Goal: Task Accomplishment & Management: Use online tool/utility

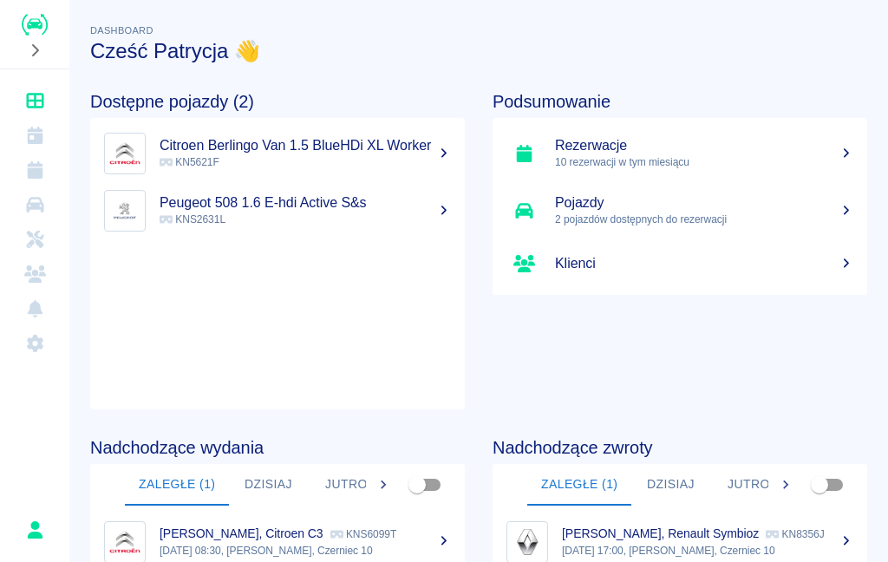
scroll to position [1, 0]
click at [40, 94] on icon "Dashboard" at bounding box center [34, 101] width 17 height 16
click at [575, 203] on h5 "Pojazdy" at bounding box center [704, 202] width 298 height 17
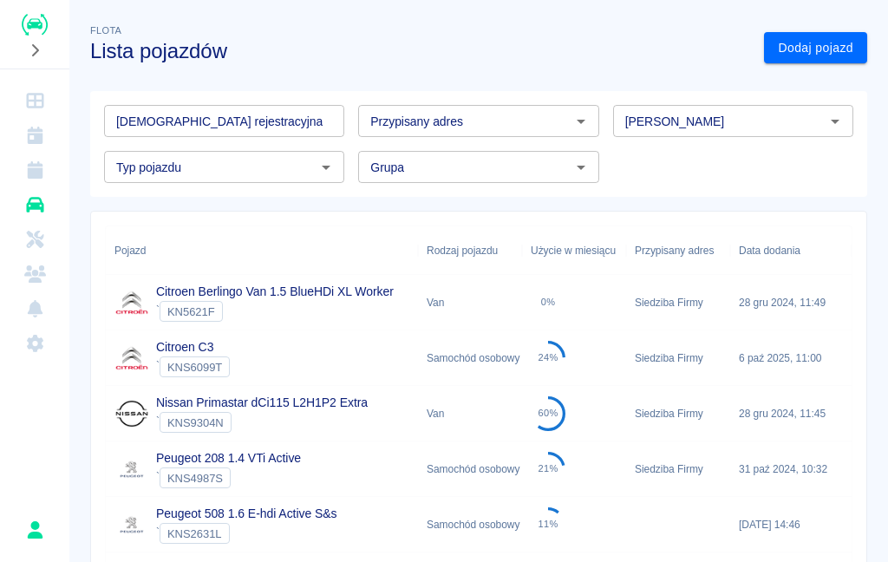
click at [36, 178] on icon "Rezerwacje" at bounding box center [35, 169] width 16 height 17
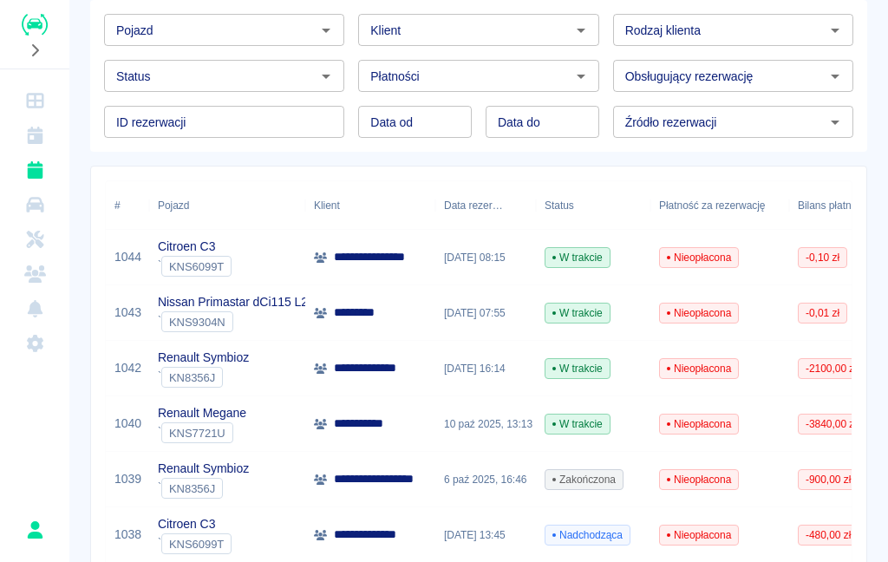
scroll to position [92, 0]
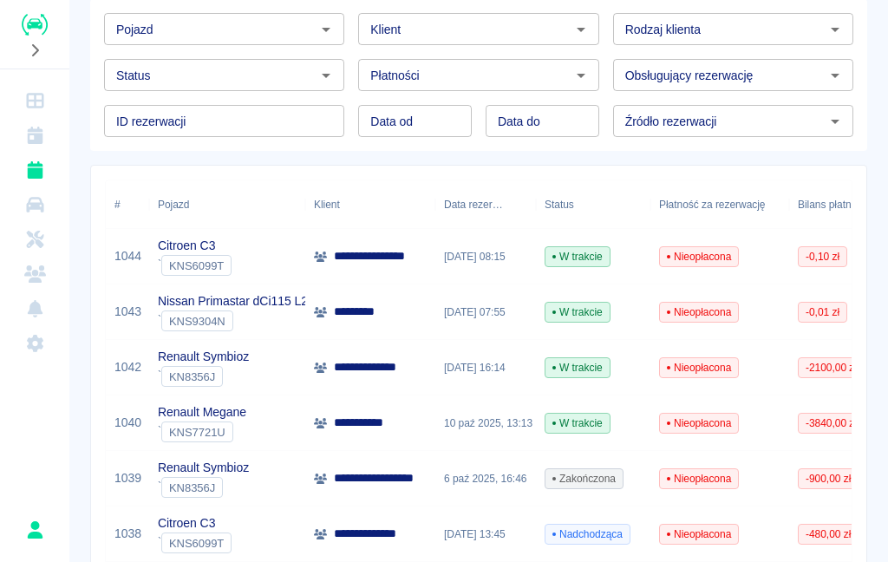
click at [297, 369] on div "Renault Symbioz ` KN8356J" at bounding box center [227, 367] width 156 height 55
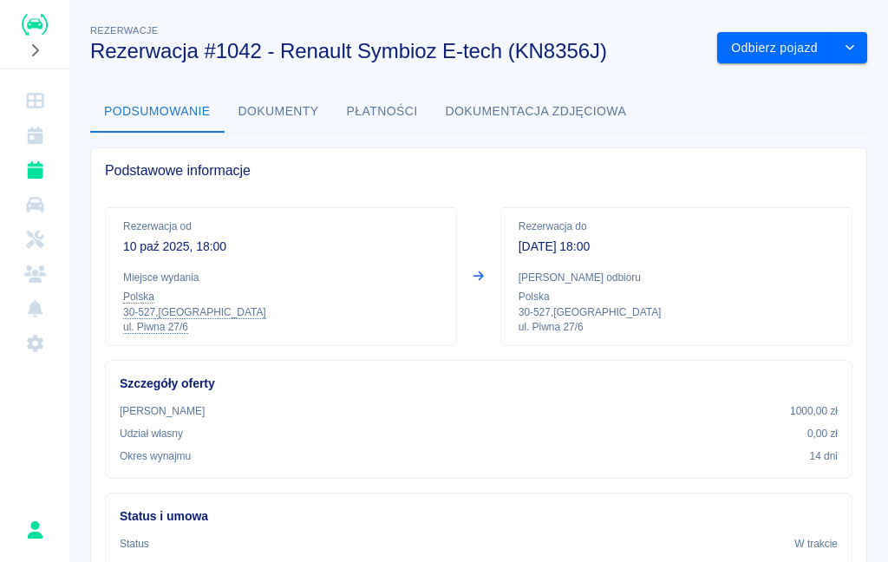
click at [830, 36] on button "Odbierz pojazd" at bounding box center [774, 48] width 115 height 32
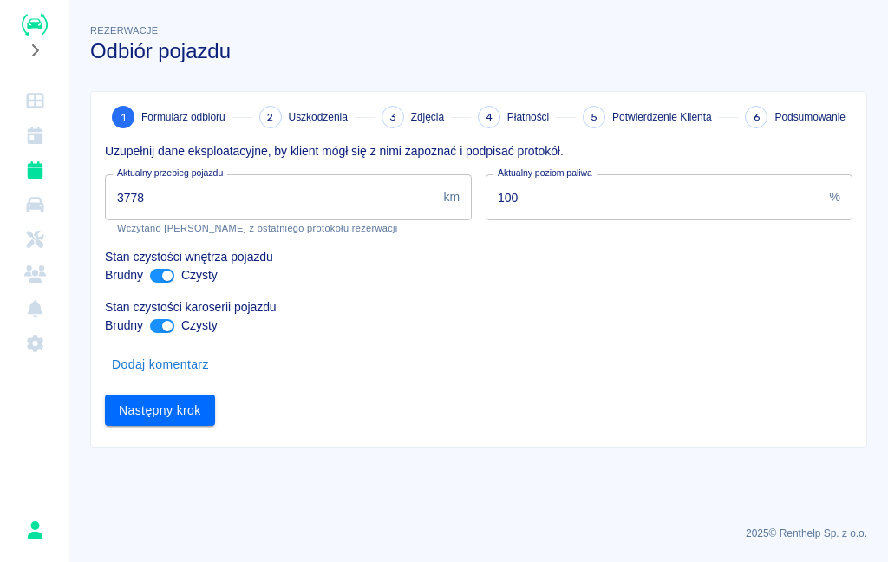
click at [343, 189] on input "3778" at bounding box center [270, 197] width 331 height 46
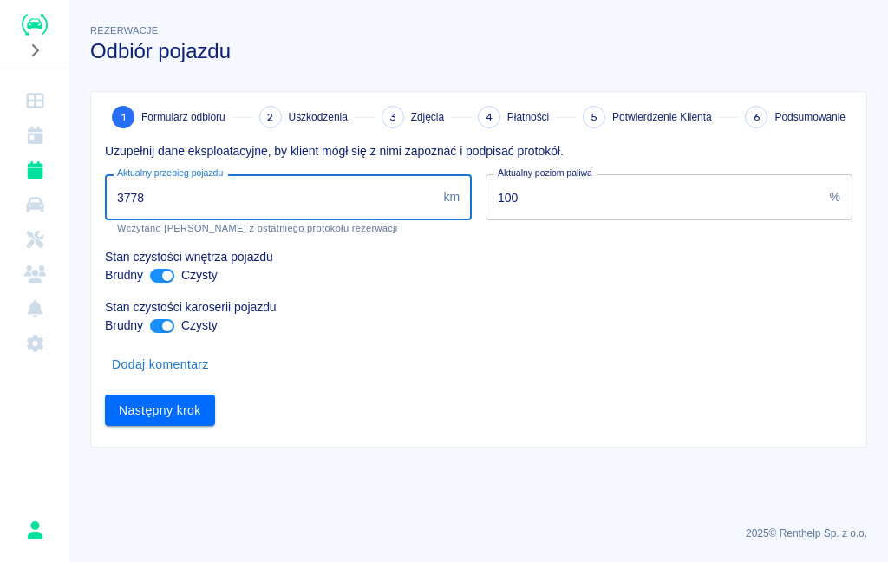
click at [330, 195] on input "3778" at bounding box center [270, 197] width 331 height 46
click at [329, 199] on input "3778" at bounding box center [270, 197] width 331 height 46
click at [252, 199] on input "3778" at bounding box center [270, 197] width 331 height 46
type input "3779"
click at [349, 388] on div "Następny krok" at bounding box center [471, 404] width 761 height 46
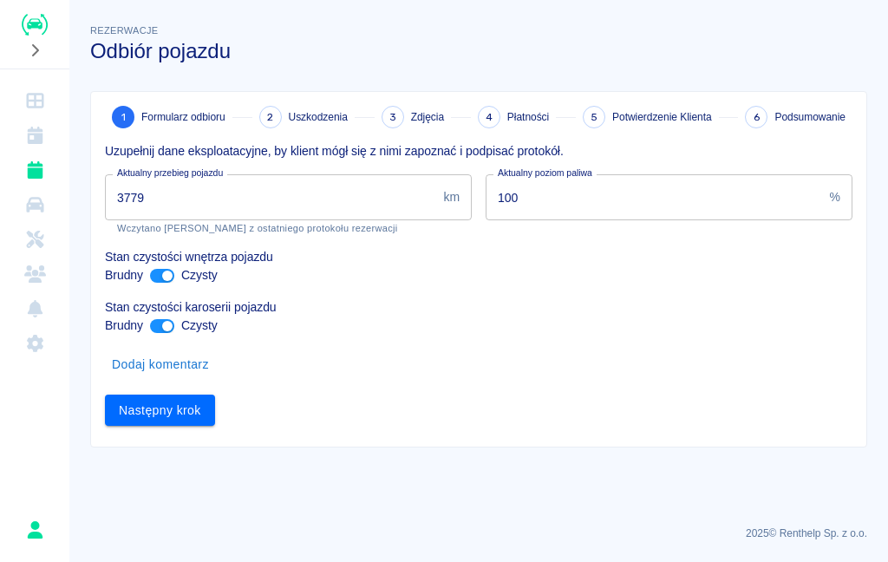
click at [165, 404] on button "Następny krok" at bounding box center [160, 411] width 110 height 32
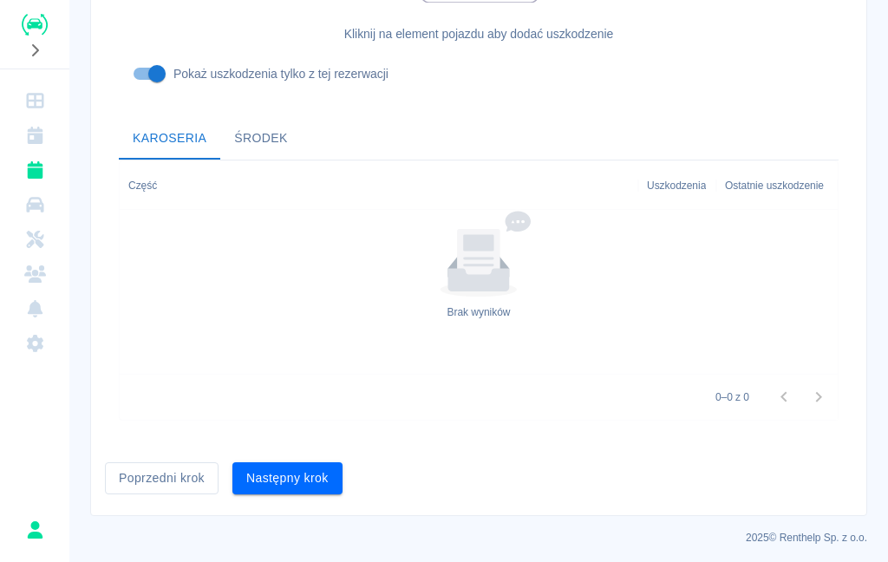
scroll to position [561, 0]
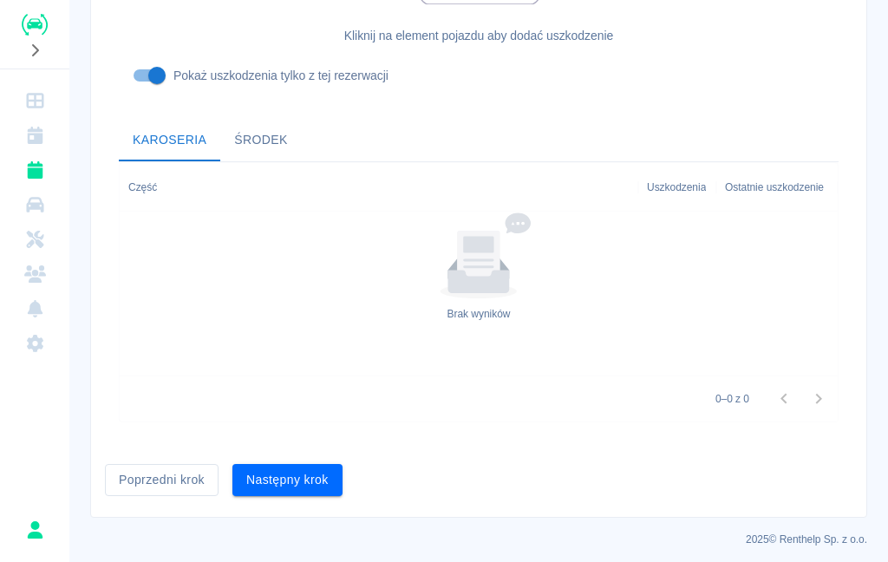
click at [271, 479] on button "Następny krok" at bounding box center [287, 480] width 110 height 32
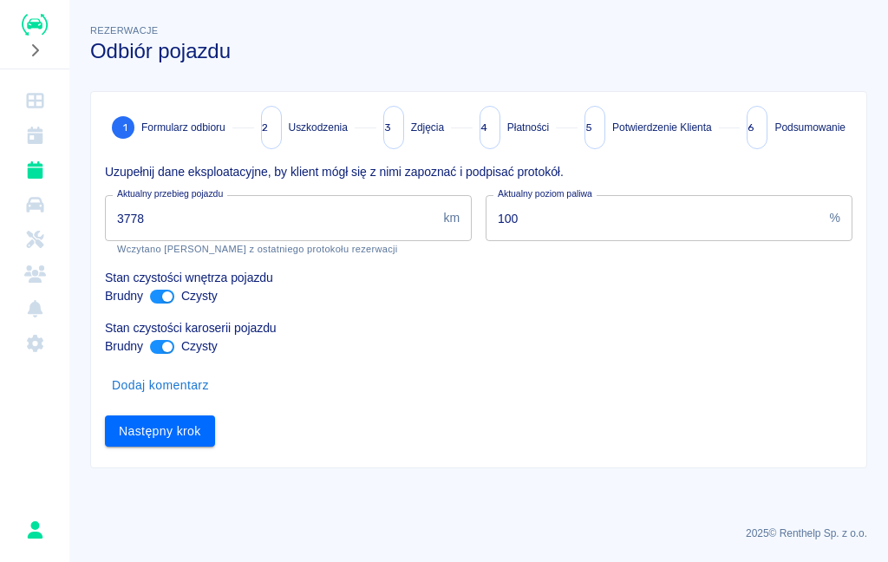
click at [275, 220] on input "3778" at bounding box center [270, 218] width 331 height 46
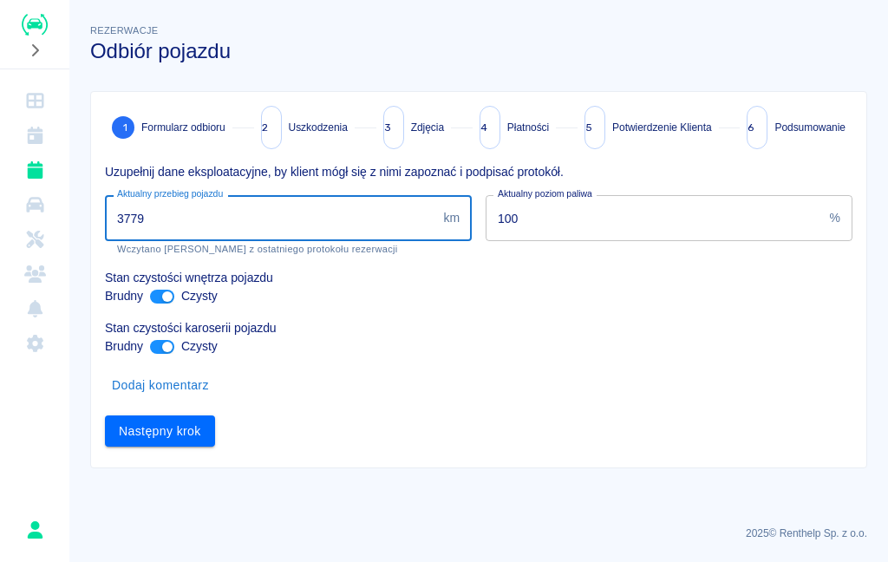
type input "3779"
click at [426, 354] on div "Brudny Czysty" at bounding box center [479, 346] width 748 height 18
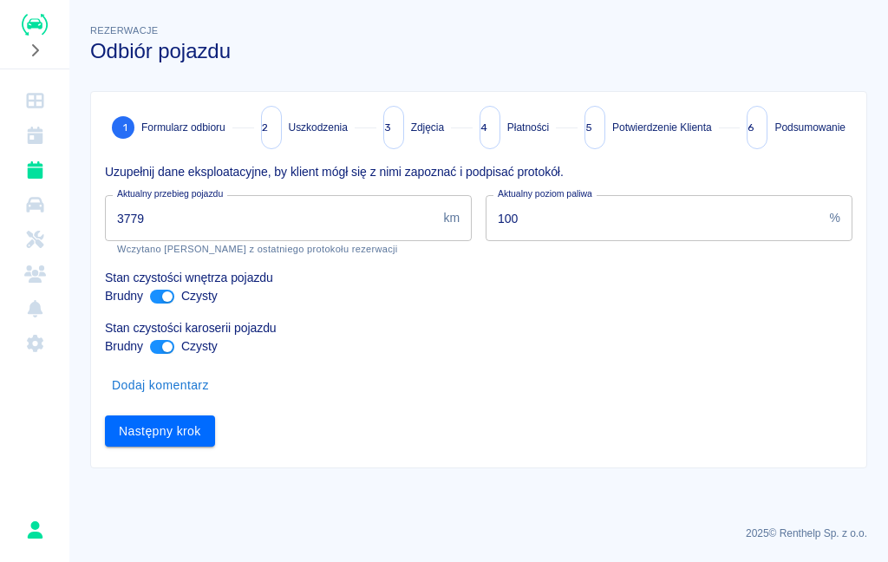
click at [183, 427] on button "Następny krok" at bounding box center [160, 431] width 110 height 32
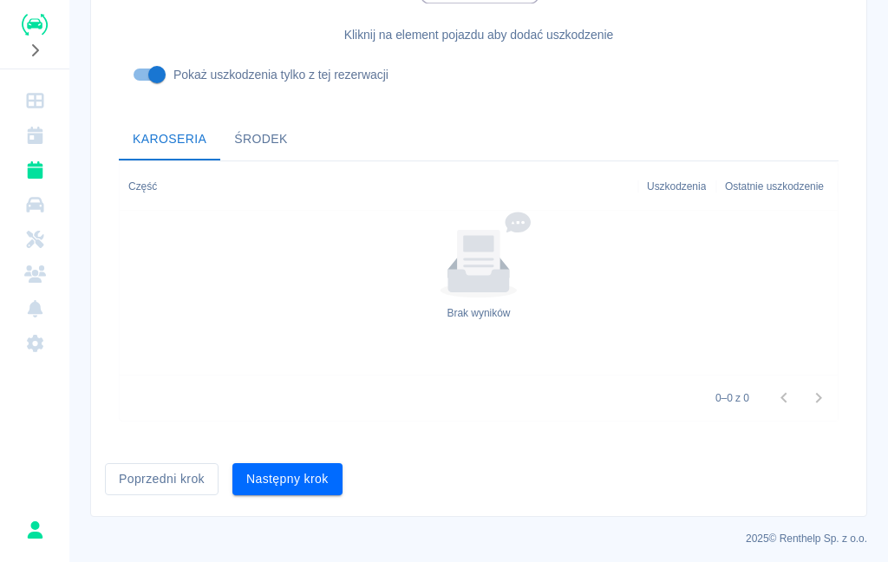
scroll to position [582, 0]
click at [317, 475] on button "Następny krok" at bounding box center [287, 480] width 110 height 32
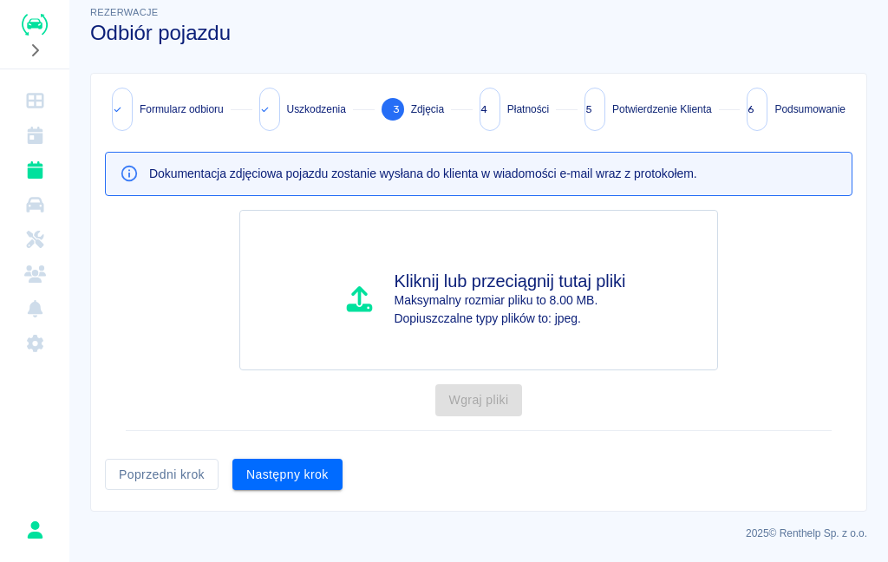
scroll to position [17, 0]
click at [306, 480] on button "Następny krok" at bounding box center [287, 476] width 110 height 32
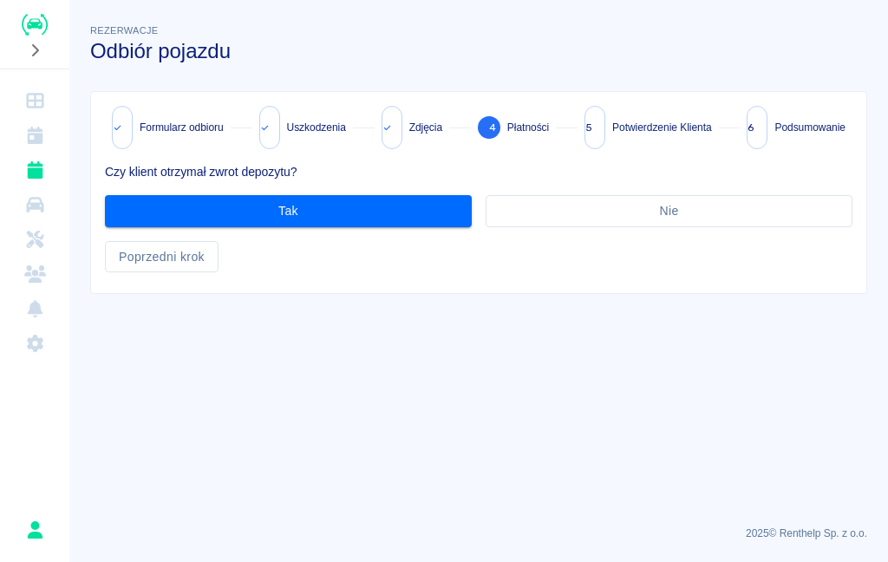
click at [554, 208] on button "Nie" at bounding box center [669, 211] width 367 height 32
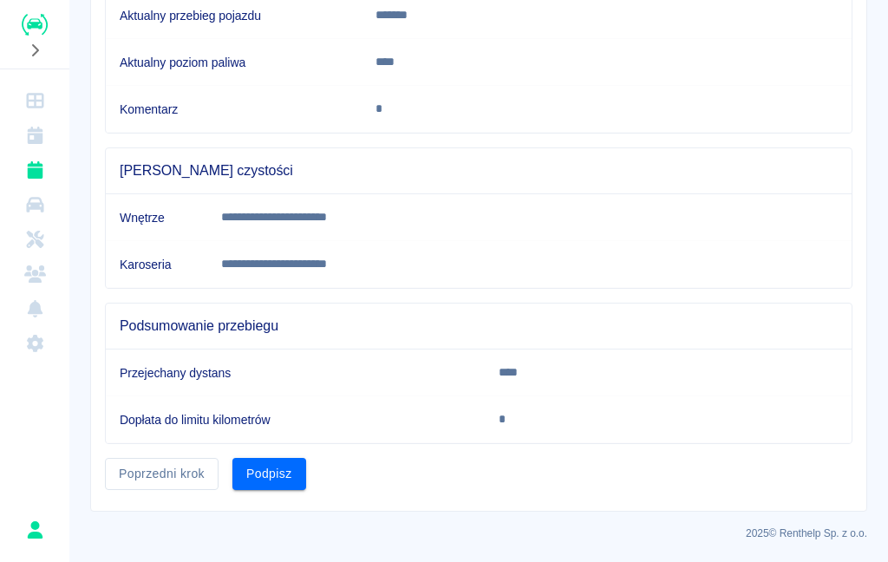
scroll to position [389, 0]
click at [275, 480] on button "Podpisz" at bounding box center [269, 475] width 74 height 32
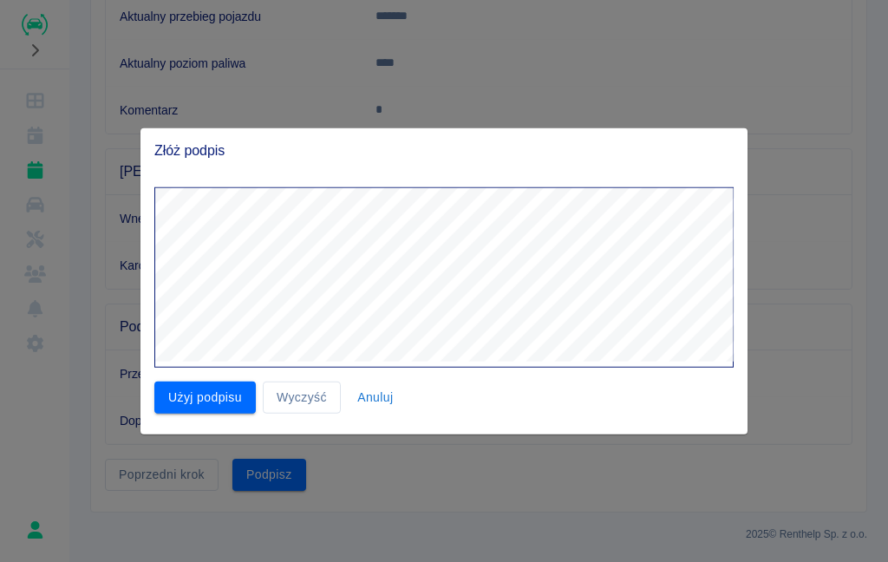
click at [180, 391] on button "Użyj podpisu" at bounding box center [204, 398] width 101 height 32
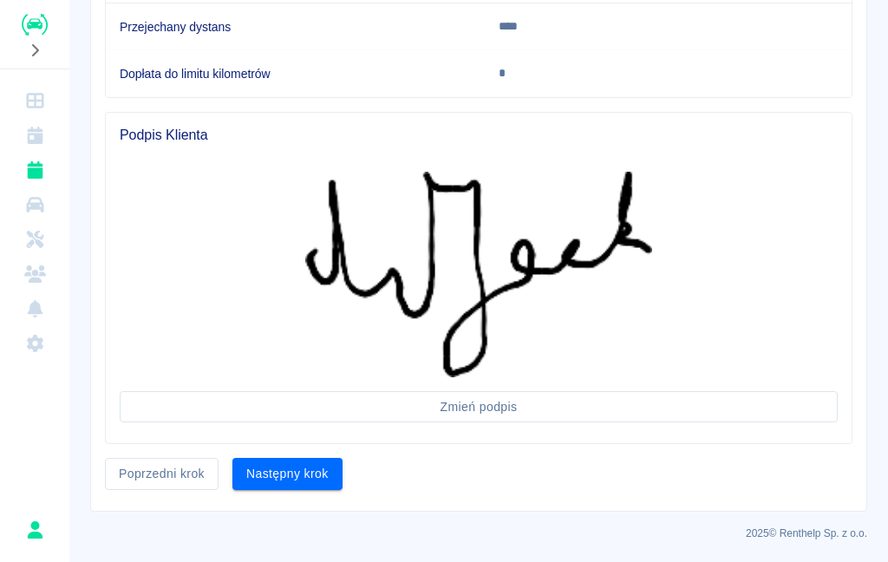
scroll to position [735, 0]
click at [302, 475] on button "Następny krok" at bounding box center [287, 475] width 110 height 32
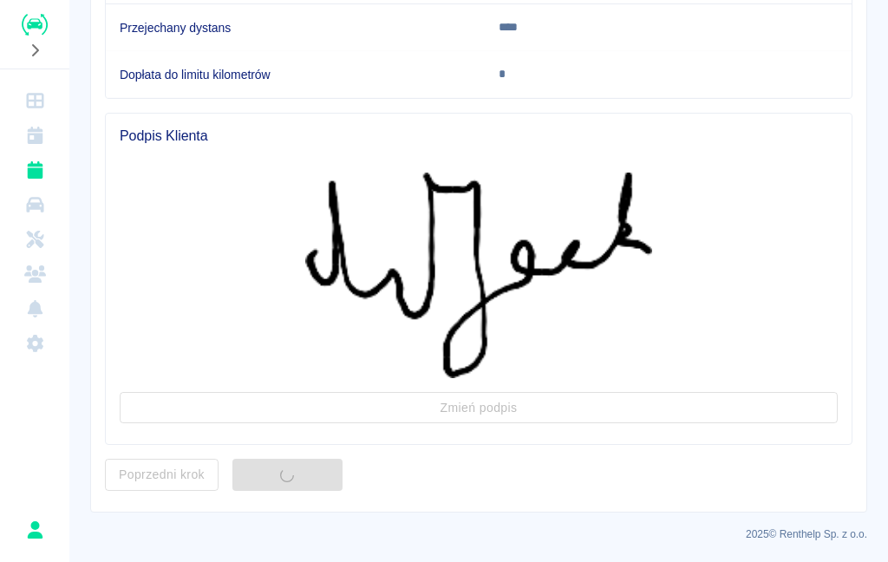
scroll to position [0, 0]
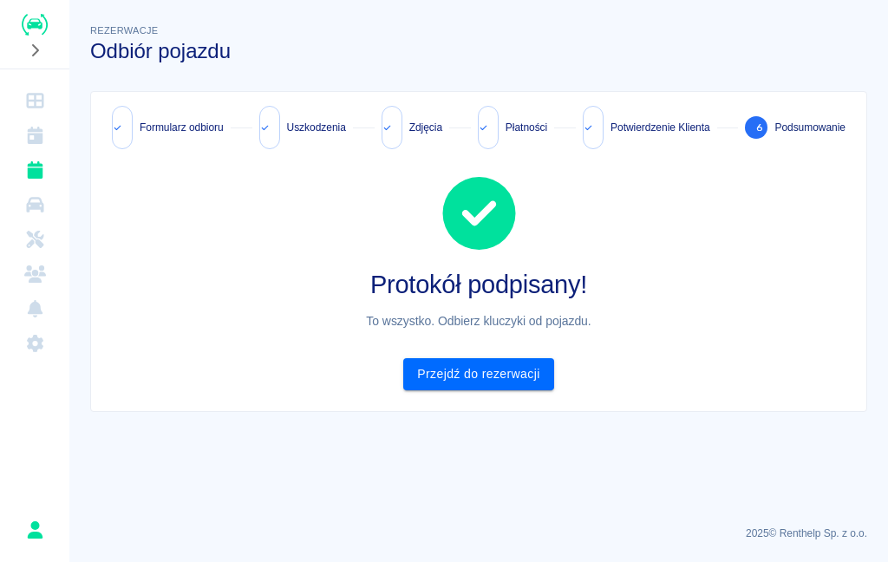
click at [499, 369] on link "Przejdź do rezerwacji" at bounding box center [478, 374] width 150 height 32
